Goal: Find contact information: Find contact information

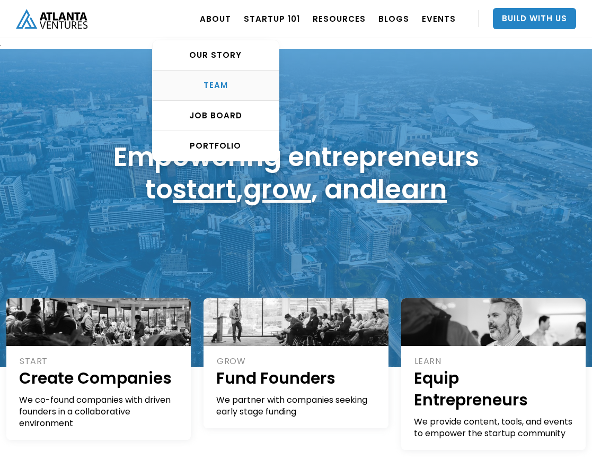
click at [226, 84] on div "TEAM" at bounding box center [216, 85] width 126 height 11
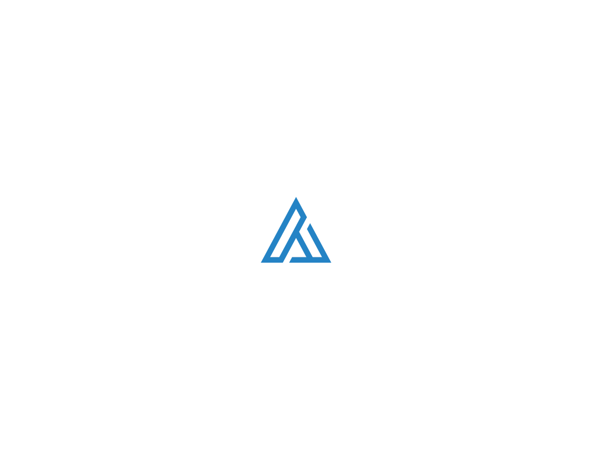
scroll to position [1304, 0]
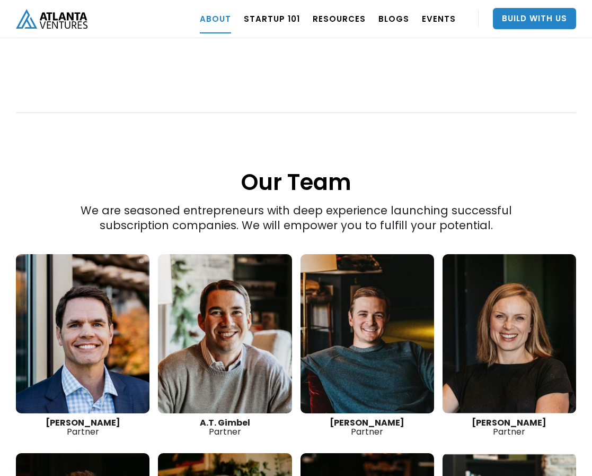
click at [101, 302] on link at bounding box center [83, 333] width 134 height 159
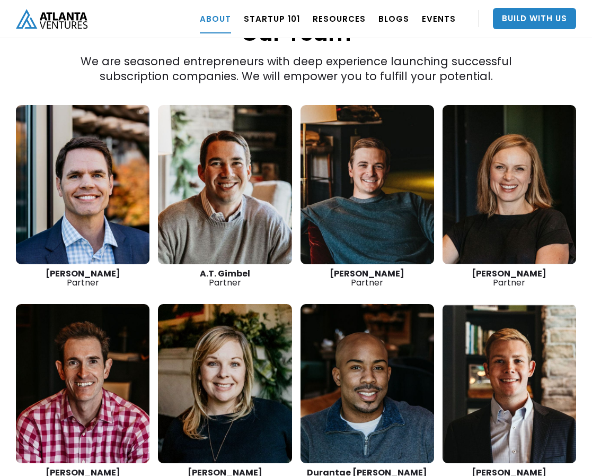
scroll to position [1516, 0]
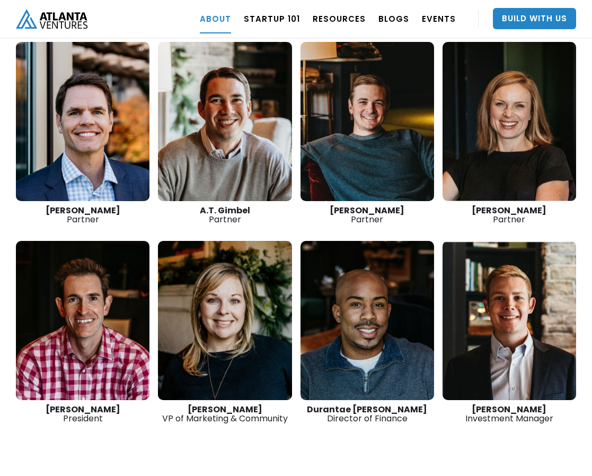
click at [120, 124] on link at bounding box center [83, 121] width 134 height 159
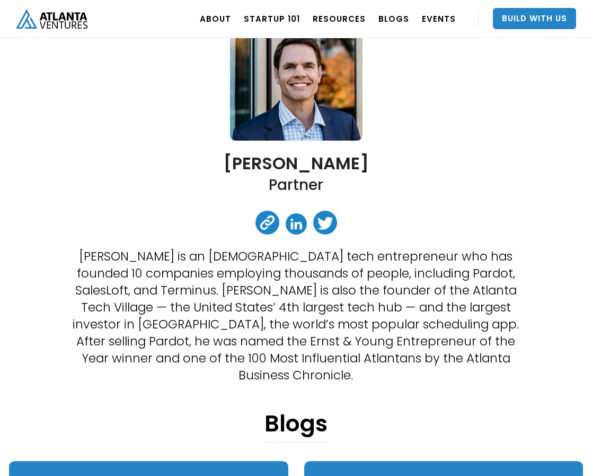
scroll to position [106, 0]
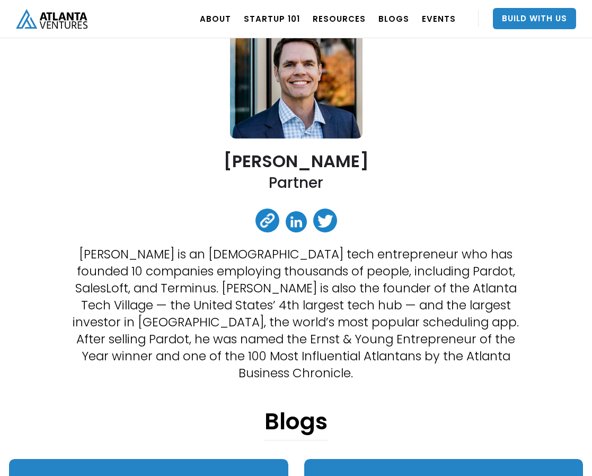
click at [297, 225] on link at bounding box center [296, 221] width 21 height 21
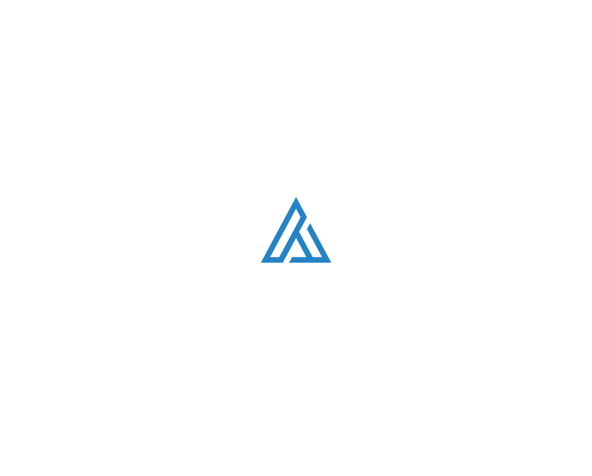
scroll to position [1516, 0]
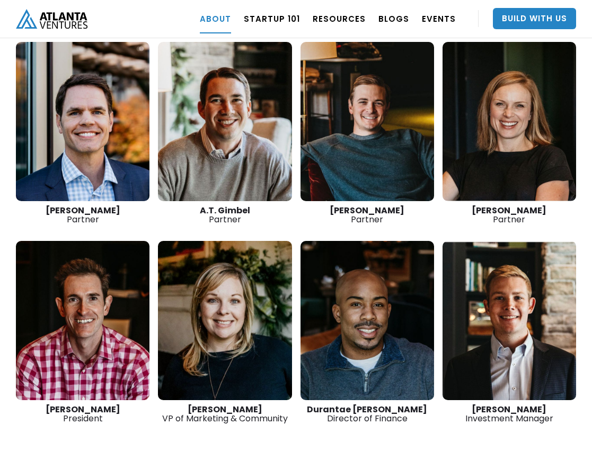
click at [342, 100] on link at bounding box center [368, 121] width 134 height 159
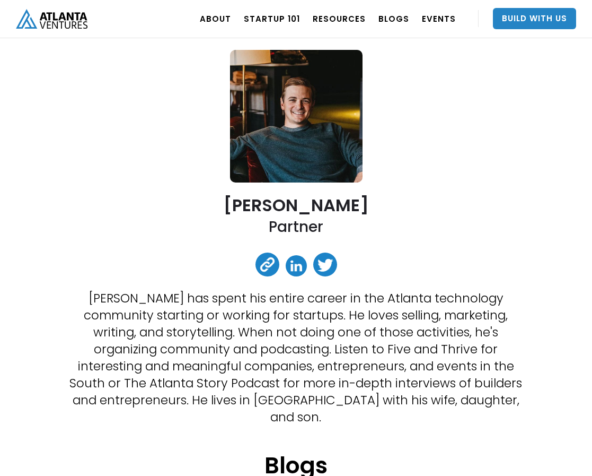
scroll to position [159, 0]
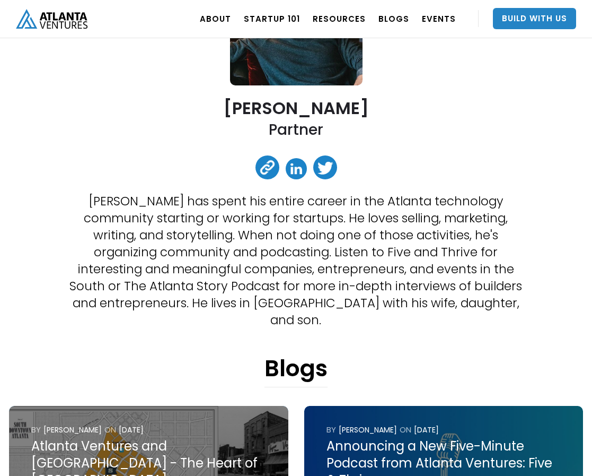
click at [296, 168] on link at bounding box center [296, 168] width 21 height 21
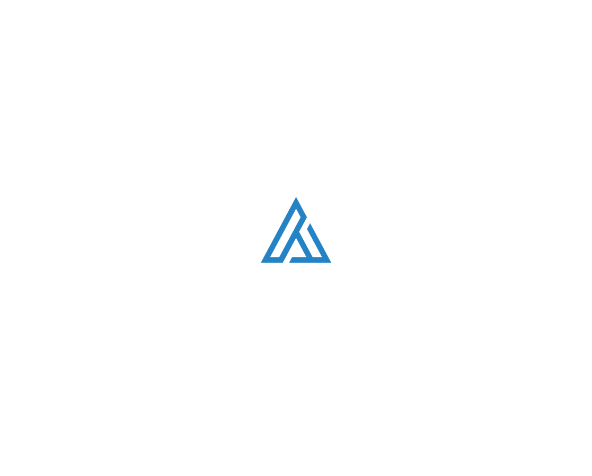
scroll to position [1516, 0]
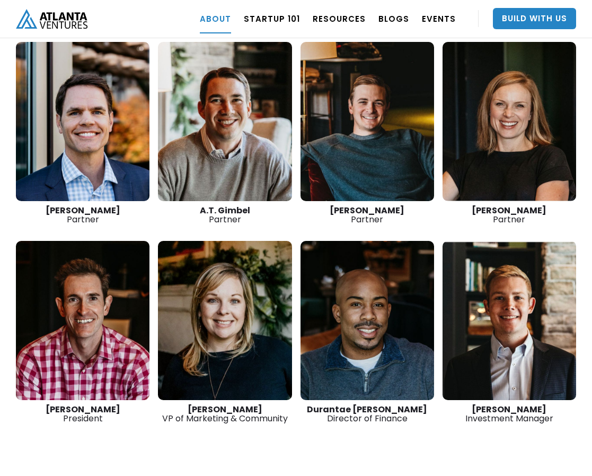
click at [506, 107] on link at bounding box center [510, 121] width 134 height 159
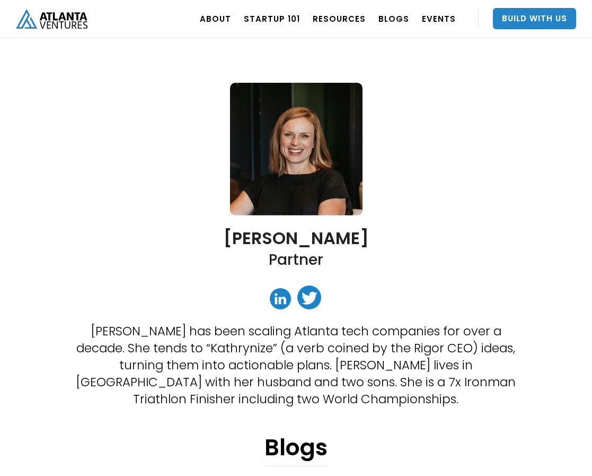
scroll to position [53, 0]
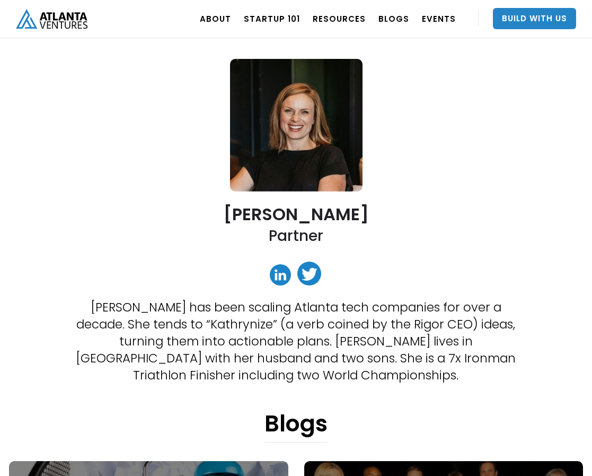
click at [277, 283] on link at bounding box center [280, 274] width 21 height 21
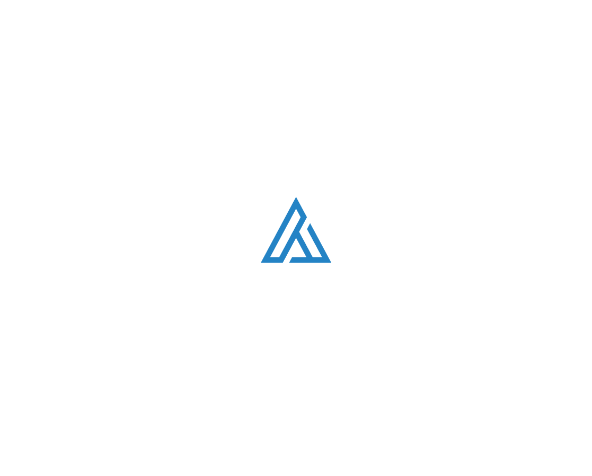
scroll to position [1516, 0]
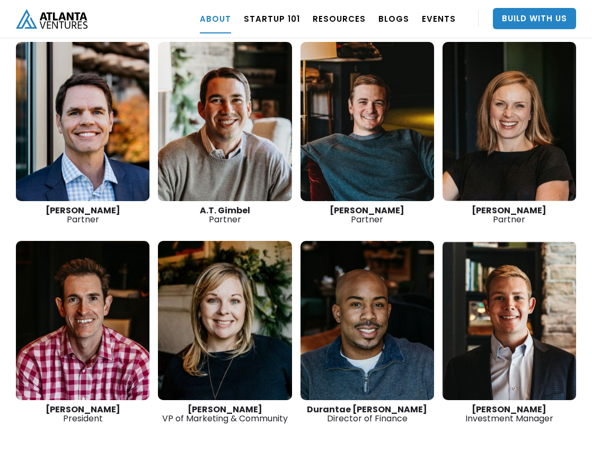
click at [115, 314] on link at bounding box center [83, 320] width 134 height 159
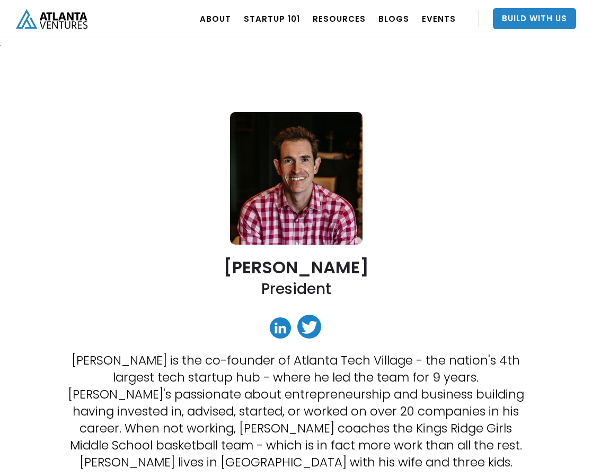
click at [283, 326] on link at bounding box center [280, 327] width 21 height 21
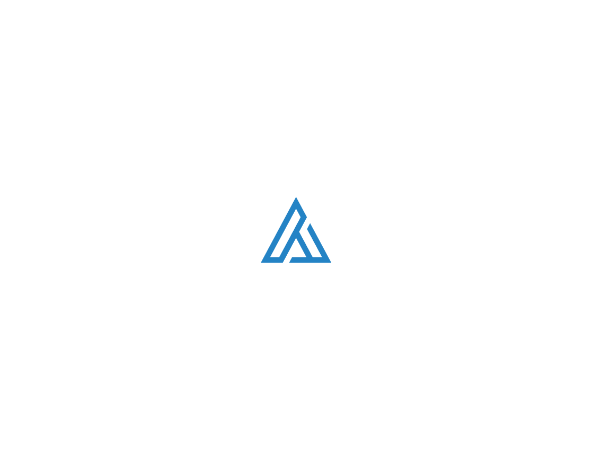
scroll to position [1516, 0]
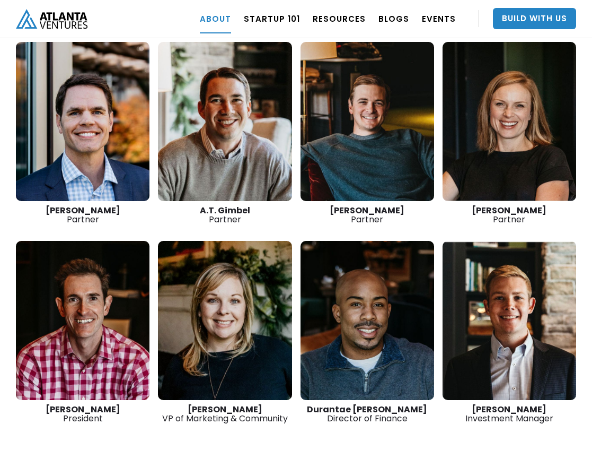
click at [491, 289] on link at bounding box center [510, 320] width 134 height 159
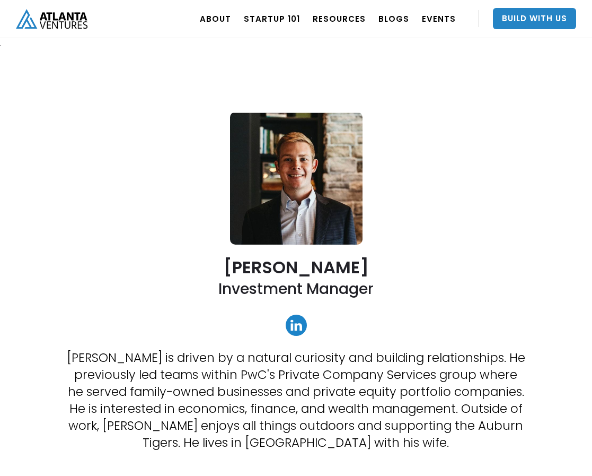
click at [299, 328] on link at bounding box center [296, 324] width 21 height 21
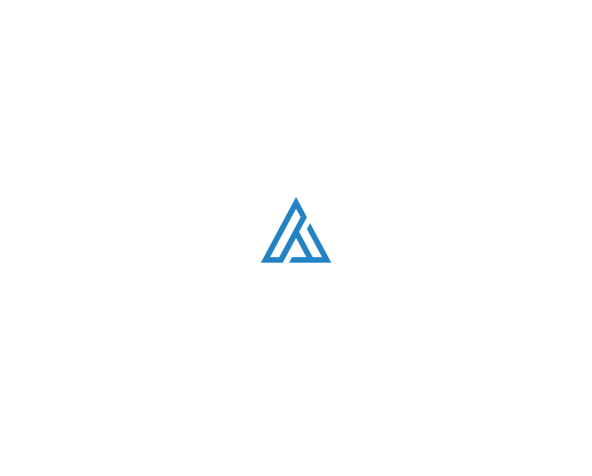
scroll to position [1516, 0]
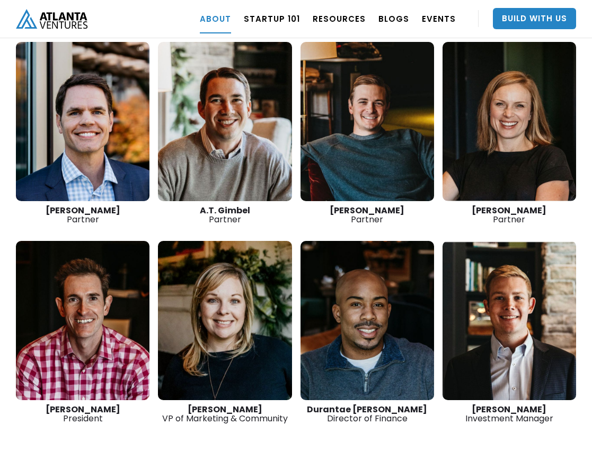
click at [231, 116] on link at bounding box center [225, 121] width 134 height 159
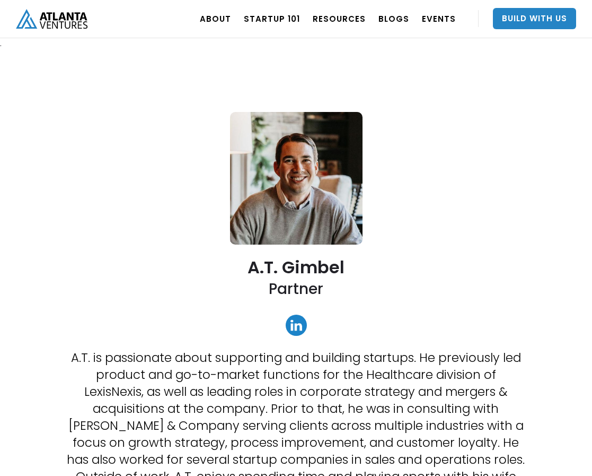
click at [292, 322] on link at bounding box center [296, 324] width 21 height 21
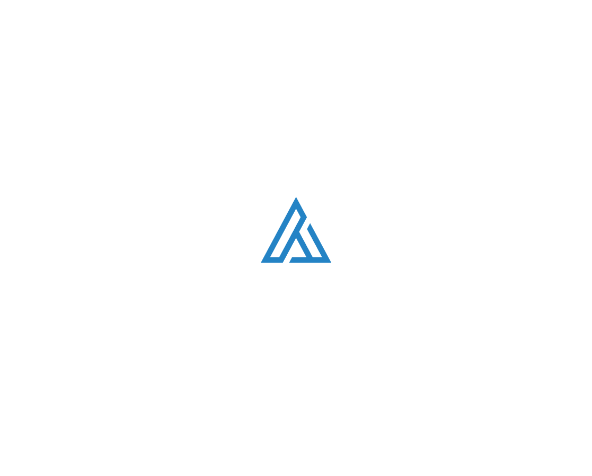
scroll to position [1516, 0]
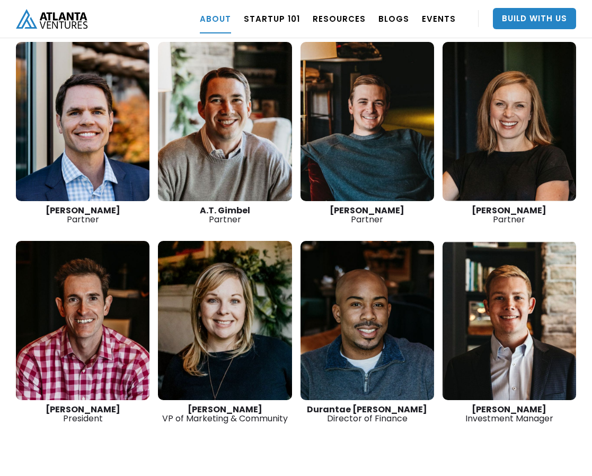
click at [388, 294] on link at bounding box center [368, 320] width 134 height 159
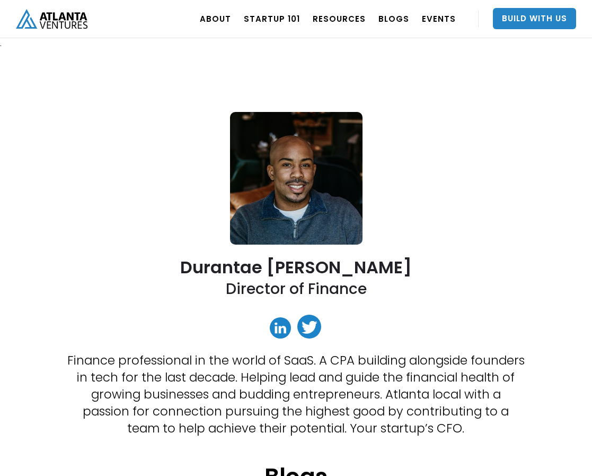
click at [279, 324] on link at bounding box center [280, 327] width 21 height 21
